Goal: Task Accomplishment & Management: Complete application form

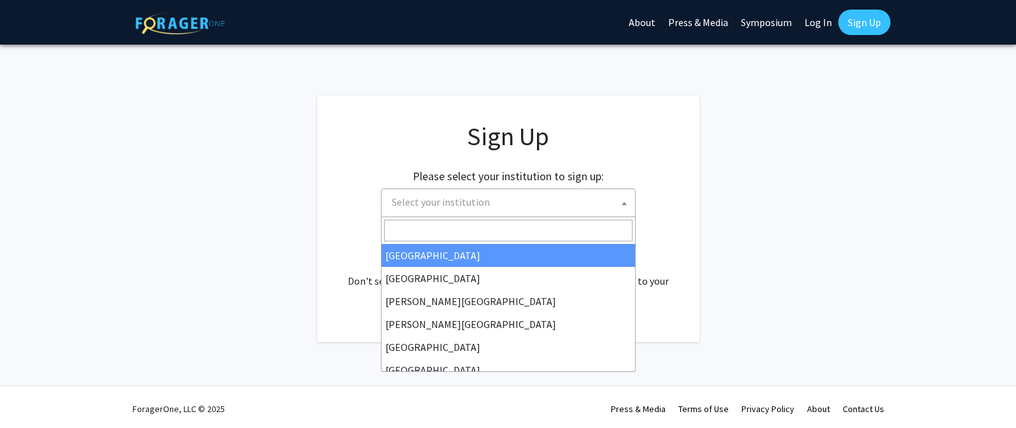
click at [556, 202] on span "Select your institution" at bounding box center [511, 202] width 248 height 26
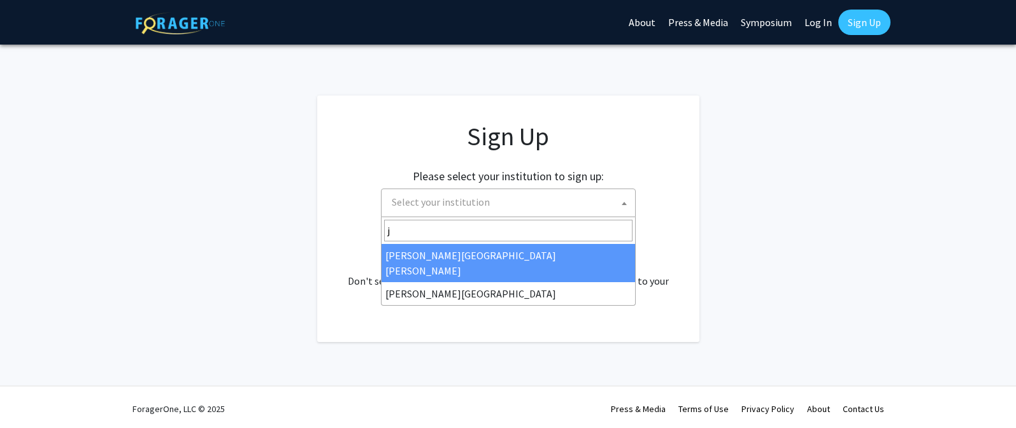
type input "j"
select select "1"
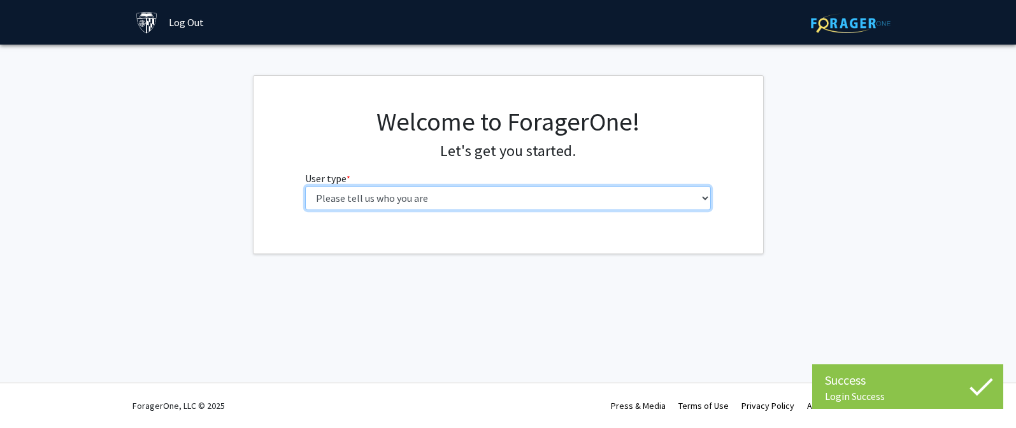
click at [343, 202] on select "Please tell us who you are Undergraduate Student Master's Student Doctoral Cand…" at bounding box center [508, 198] width 406 height 24
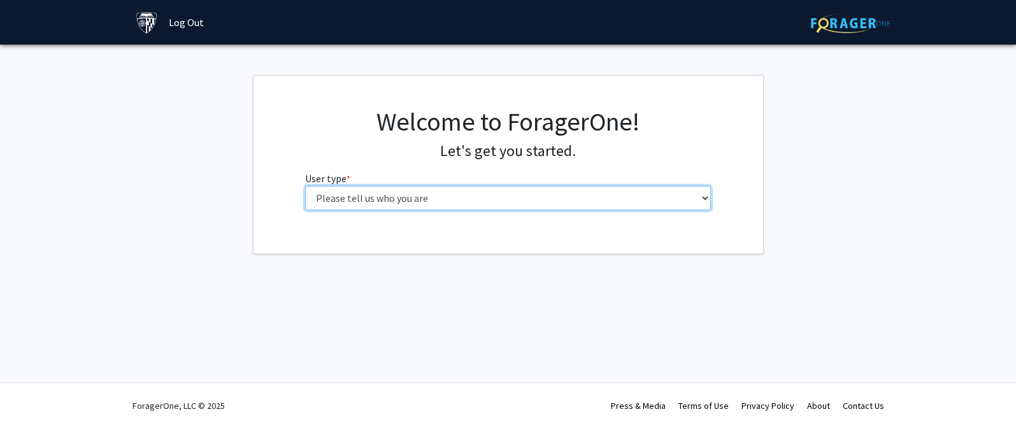
select select "3: doc"
click at [305, 186] on select "Please tell us who you are Undergraduate Student Master's Student Doctoral Cand…" at bounding box center [508, 198] width 406 height 24
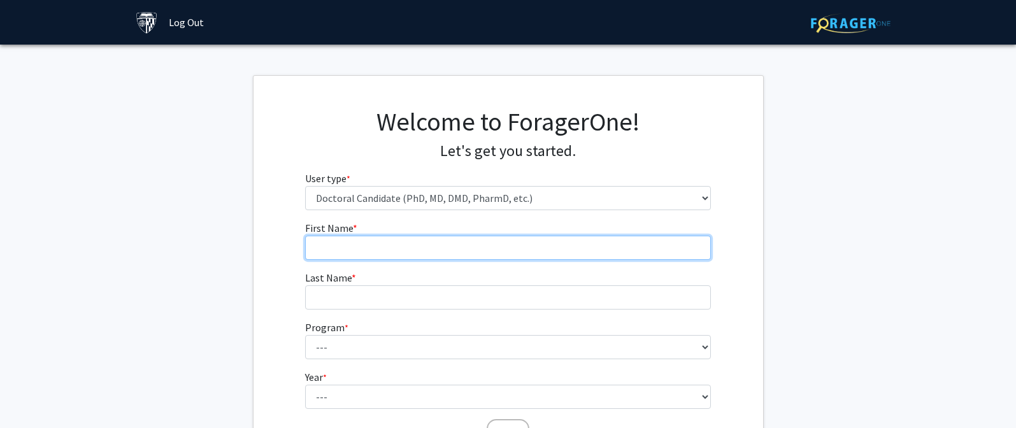
click at [443, 238] on input "First Name * required" at bounding box center [508, 248] width 406 height 24
type input "Hanbo"
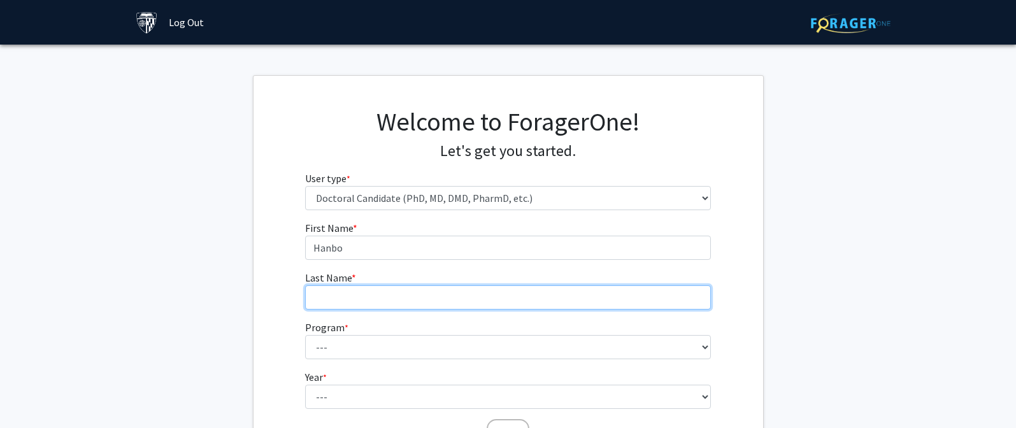
type input "Dong"
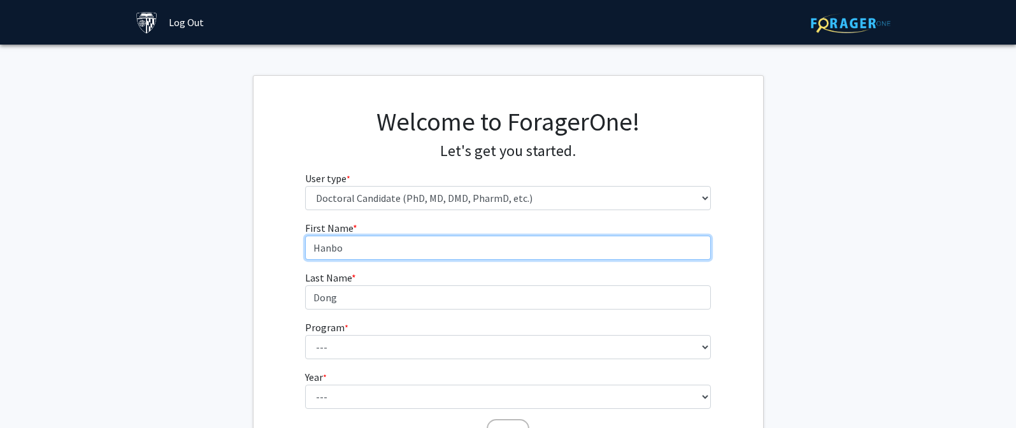
scroll to position [53, 0]
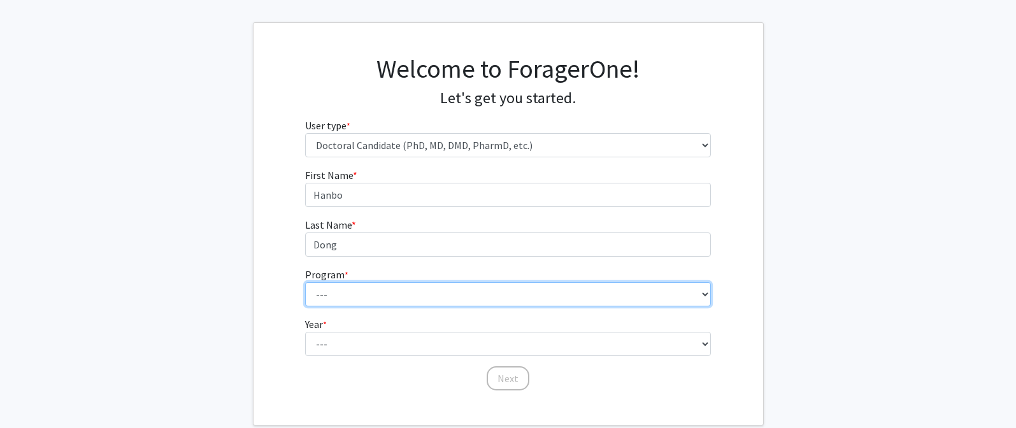
click at [394, 285] on select "--- Adult-Gerontological Acute Care Nurse Practitioner Adult-Gerontological Cri…" at bounding box center [508, 294] width 406 height 24
select select "11: 14"
click at [305, 282] on select "--- Adult-Gerontological Acute Care Nurse Practitioner Adult-Gerontological Cri…" at bounding box center [508, 294] width 406 height 24
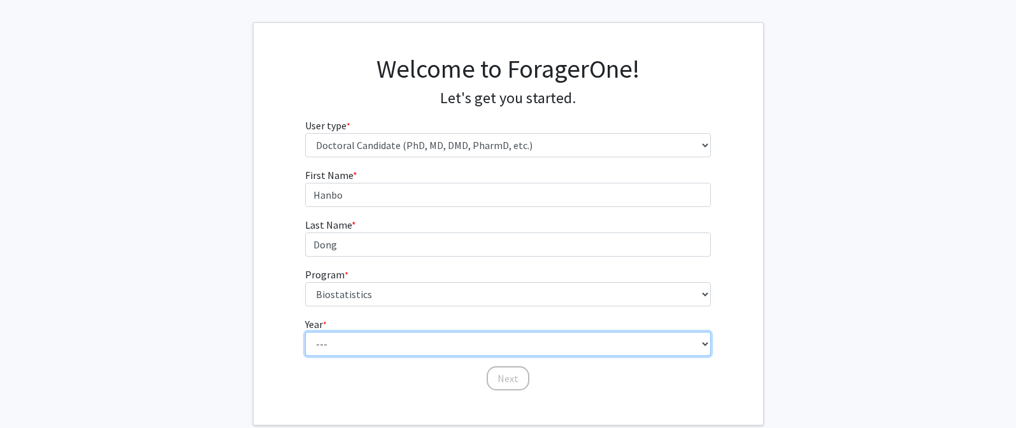
click at [397, 336] on select "--- First Year Second Year Third Year Fourth Year Fifth Year Sixth Year Seventh…" at bounding box center [508, 344] width 406 height 24
click at [449, 342] on select "--- First Year Second Year Third Year Fourth Year Fifth Year Sixth Year Seventh…" at bounding box center [508, 344] width 406 height 24
select select "1: first_year"
click at [305, 332] on select "--- First Year Second Year Third Year Fourth Year Fifth Year Sixth Year Seventh…" at bounding box center [508, 344] width 406 height 24
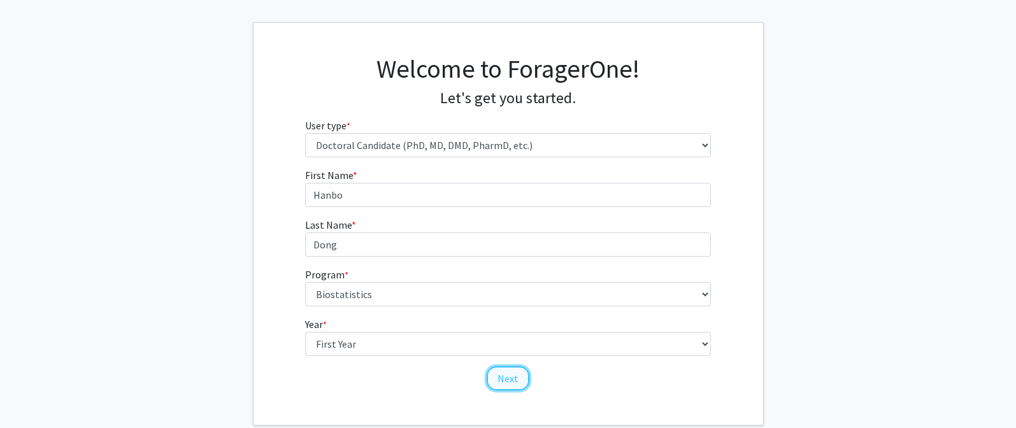
click at [501, 373] on button "Next" at bounding box center [508, 378] width 43 height 24
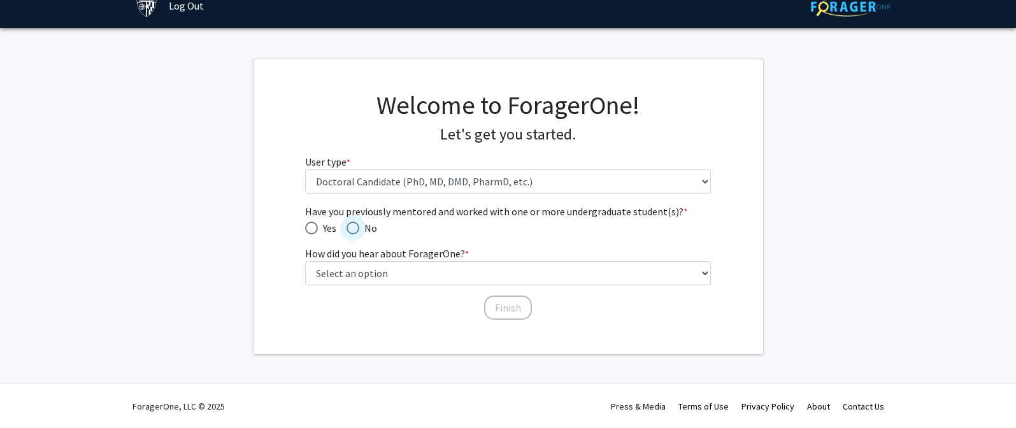
click at [353, 229] on span "Have you previously mentored and worked with one or more undergraduate student(…" at bounding box center [352, 228] width 13 height 13
click at [353, 229] on input "No" at bounding box center [352, 228] width 13 height 13
radio input "true"
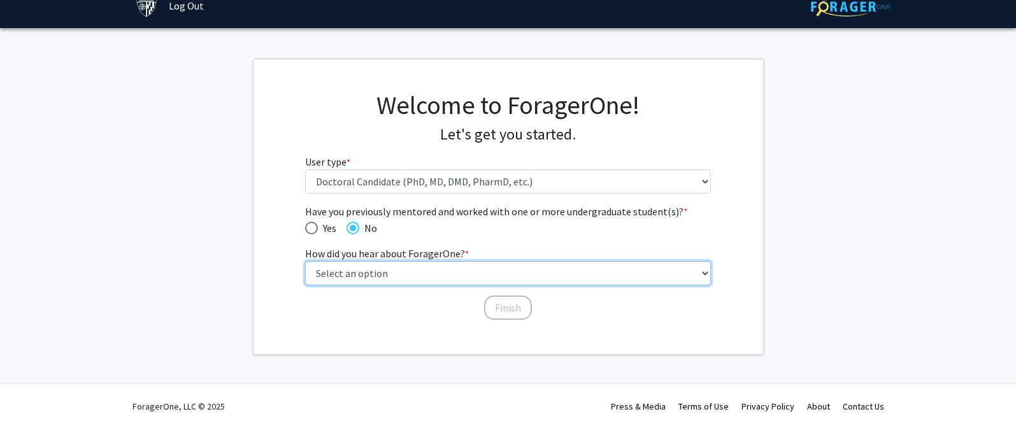
click at [366, 274] on select "Select an option Peer/student recommendation Faculty/staff recommendation Unive…" at bounding box center [508, 273] width 406 height 24
select select "3: university_website"
click at [305, 261] on select "Select an option Peer/student recommendation Faculty/staff recommendation Unive…" at bounding box center [508, 273] width 406 height 24
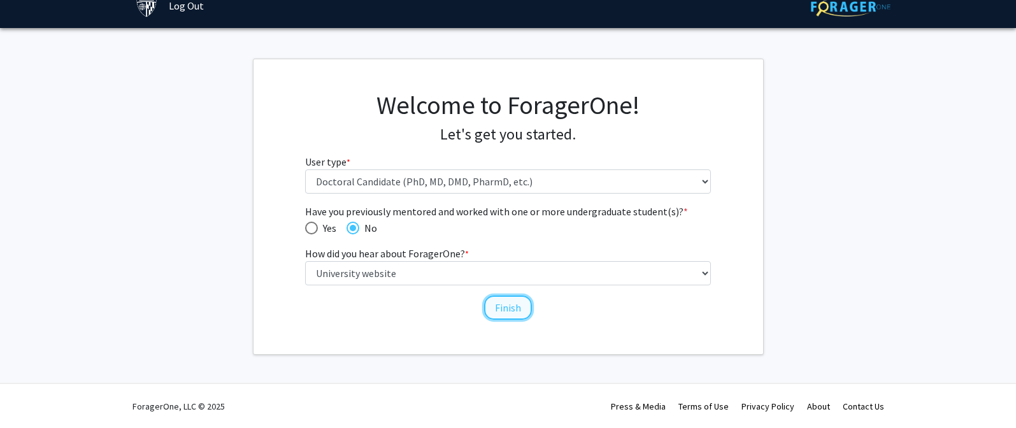
click at [516, 308] on button "Finish" at bounding box center [508, 308] width 48 height 24
